Goal: Task Accomplishment & Management: Use online tool/utility

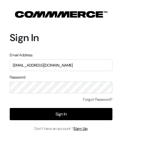
type input "surajp@outdoinc.com"
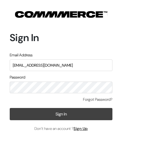
click at [65, 114] on button "Sign In" at bounding box center [61, 114] width 103 height 12
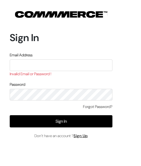
click at [61, 62] on input "text" at bounding box center [61, 65] width 103 height 12
type input "surajp@outdoinc.com"
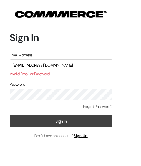
click at [61, 118] on button "Sign In" at bounding box center [61, 121] width 103 height 12
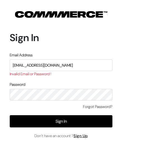
type input "demo@outdocart.in"
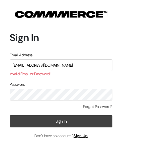
click at [66, 123] on button "Sign In" at bounding box center [61, 121] width 103 height 12
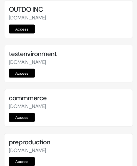
scroll to position [2297, 0]
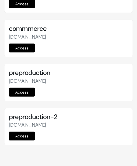
click at [29, 88] on link "Access" at bounding box center [22, 92] width 26 height 9
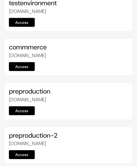
click at [25, 106] on link "Access" at bounding box center [22, 110] width 26 height 9
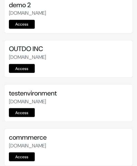
scroll to position [2297, 0]
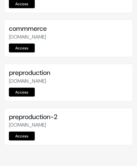
click at [32, 88] on link "Access" at bounding box center [22, 92] width 26 height 9
